Goal: Entertainment & Leisure: Consume media (video, audio)

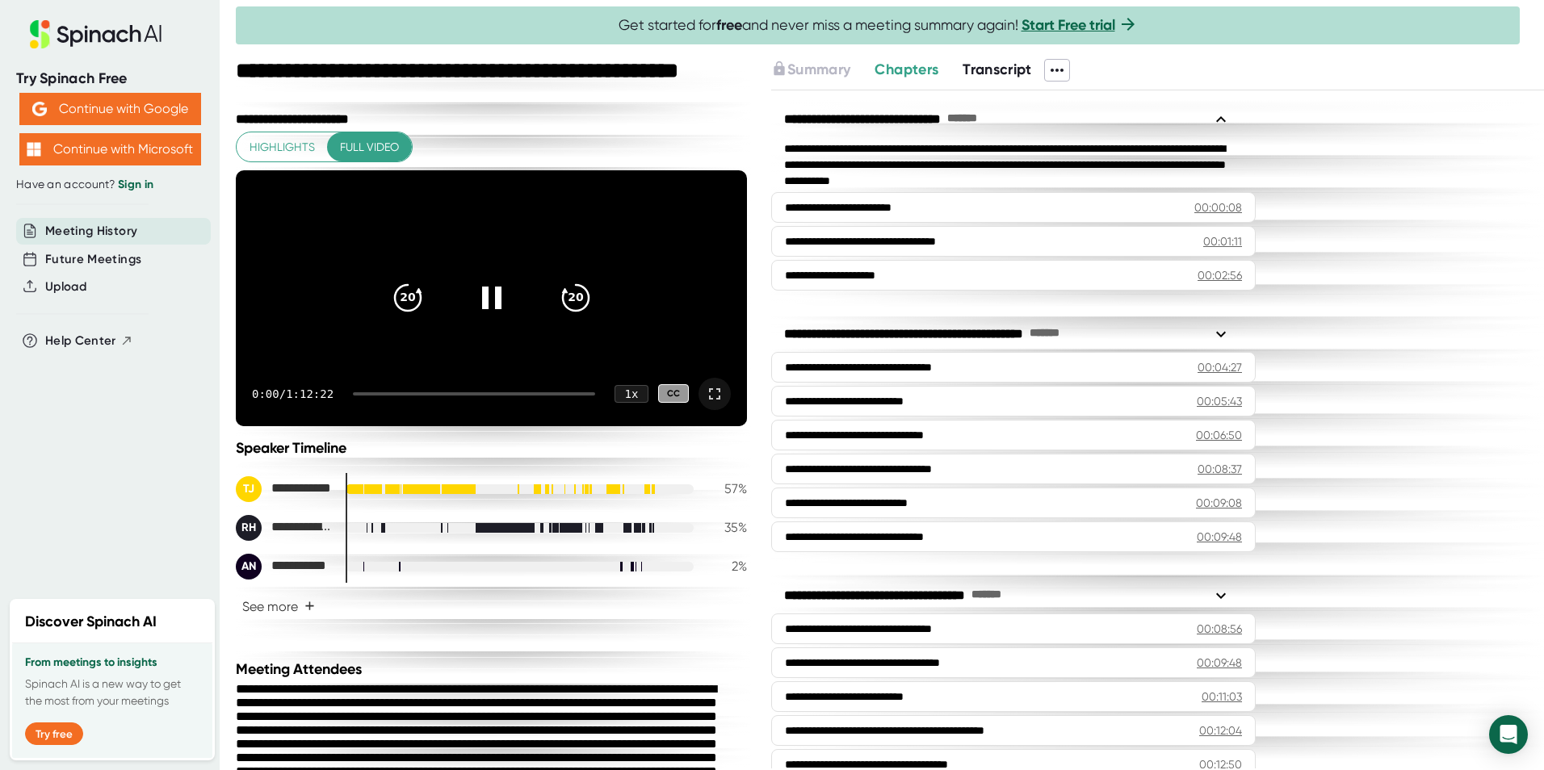
click at [705, 404] on icon at bounding box center [714, 393] width 19 height 19
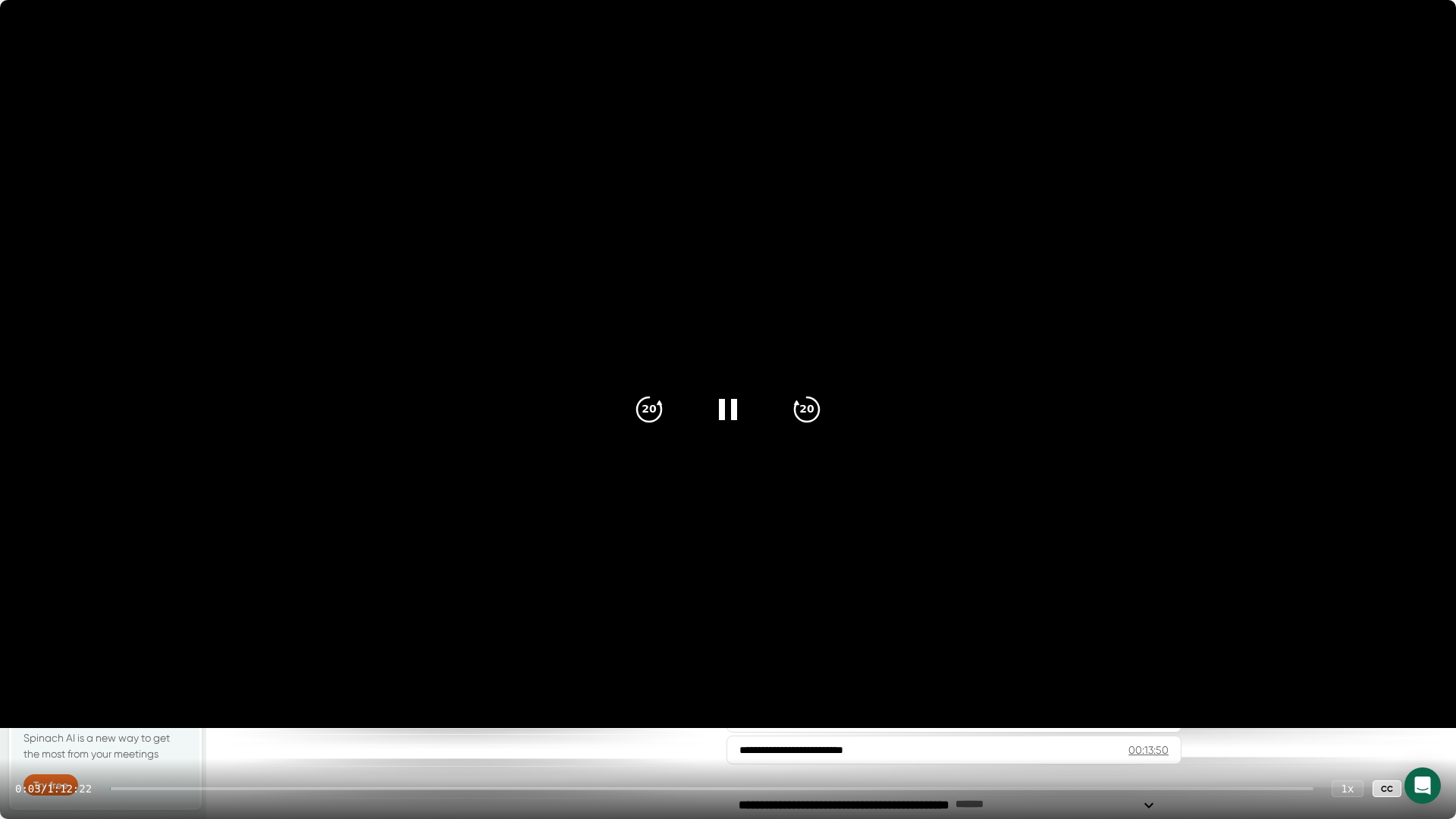
click at [185, 722] on div at bounding box center [711, 788] width 1203 height 3
click at [210, 722] on div at bounding box center [711, 788] width 1203 height 3
click at [252, 722] on div at bounding box center [711, 788] width 1203 height 3
click at [232, 722] on div at bounding box center [178, 788] width 137 height 3
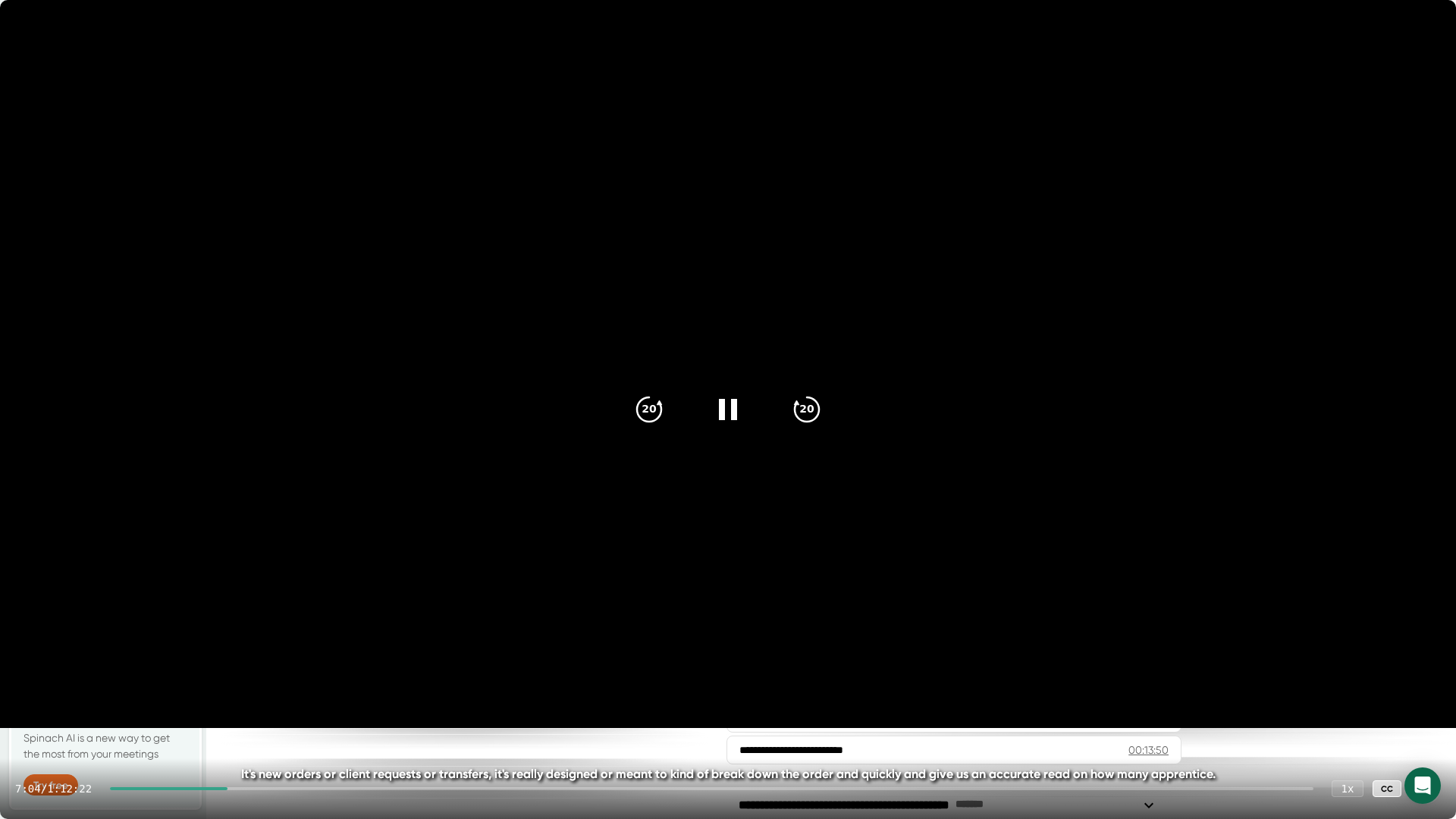
click at [214, 722] on div at bounding box center [168, 788] width 117 height 3
click at [736, 404] on icon at bounding box center [728, 409] width 19 height 22
click at [1420, 722] on icon at bounding box center [1425, 788] width 18 height 18
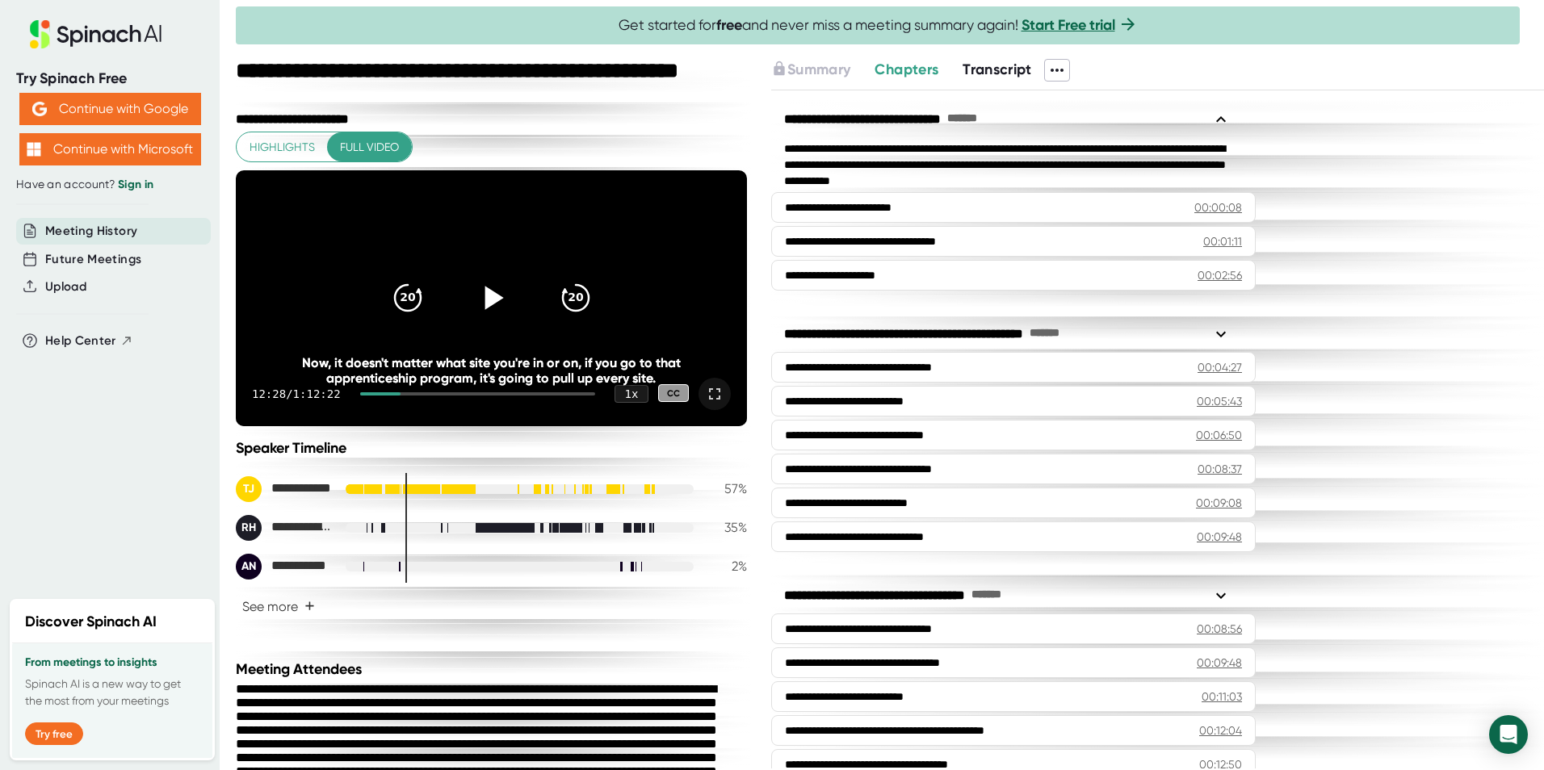
click at [477, 304] on icon at bounding box center [491, 298] width 40 height 40
click at [705, 404] on icon at bounding box center [714, 393] width 19 height 19
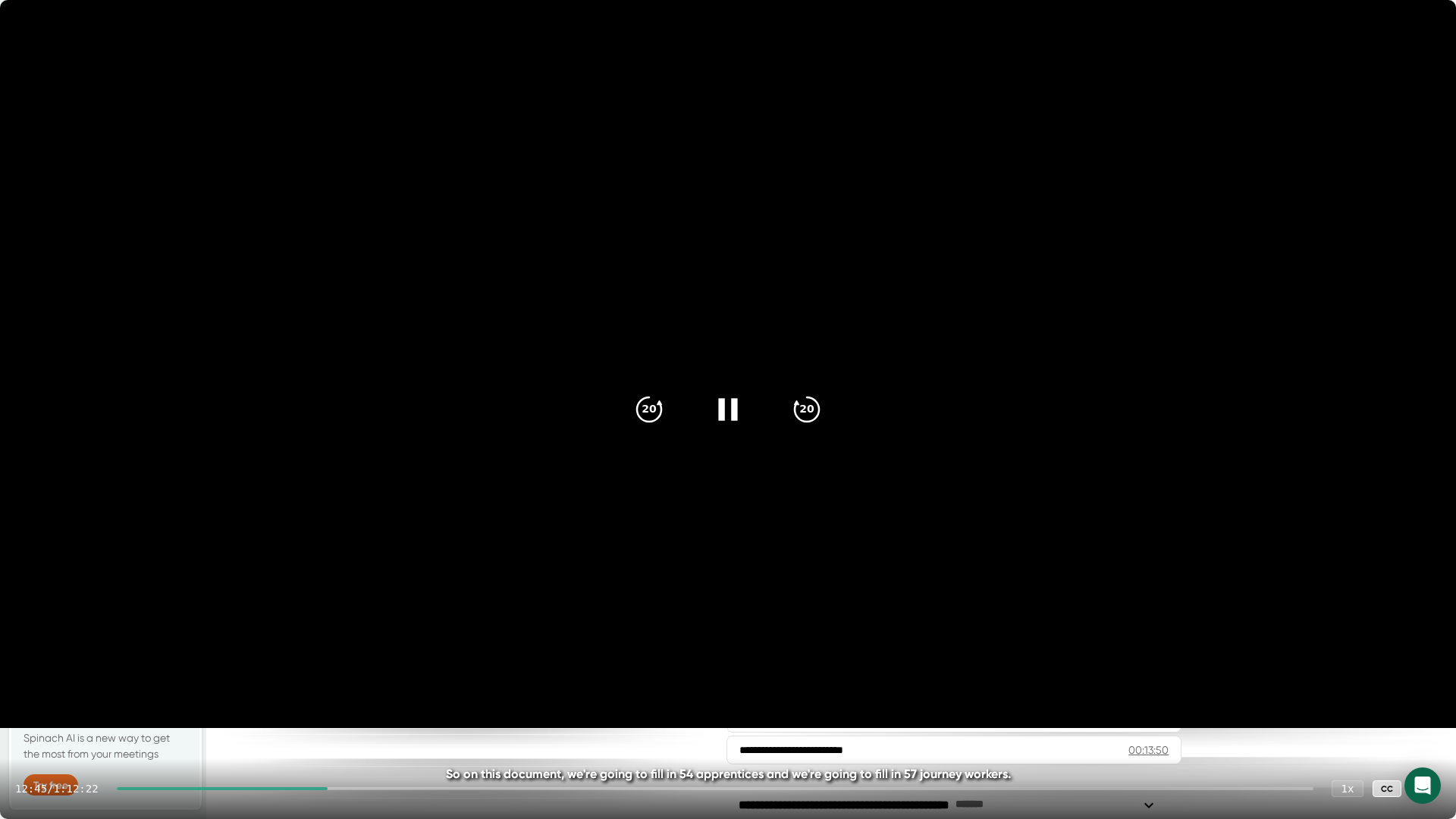
click at [725, 390] on div at bounding box center [728, 410] width 64 height 64
click at [1427, 722] on icon at bounding box center [1425, 788] width 18 height 18
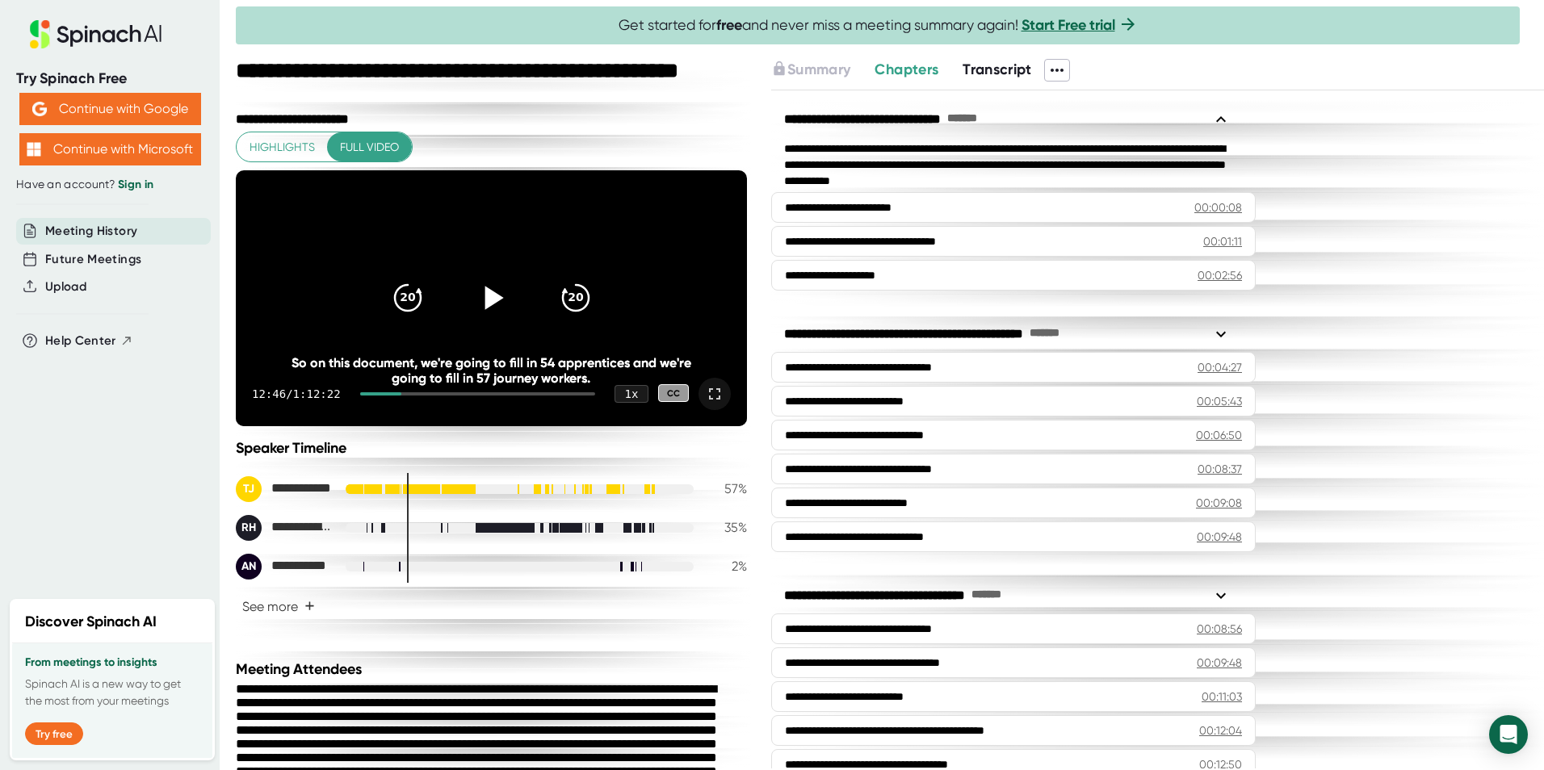
click at [706, 404] on icon at bounding box center [714, 393] width 19 height 19
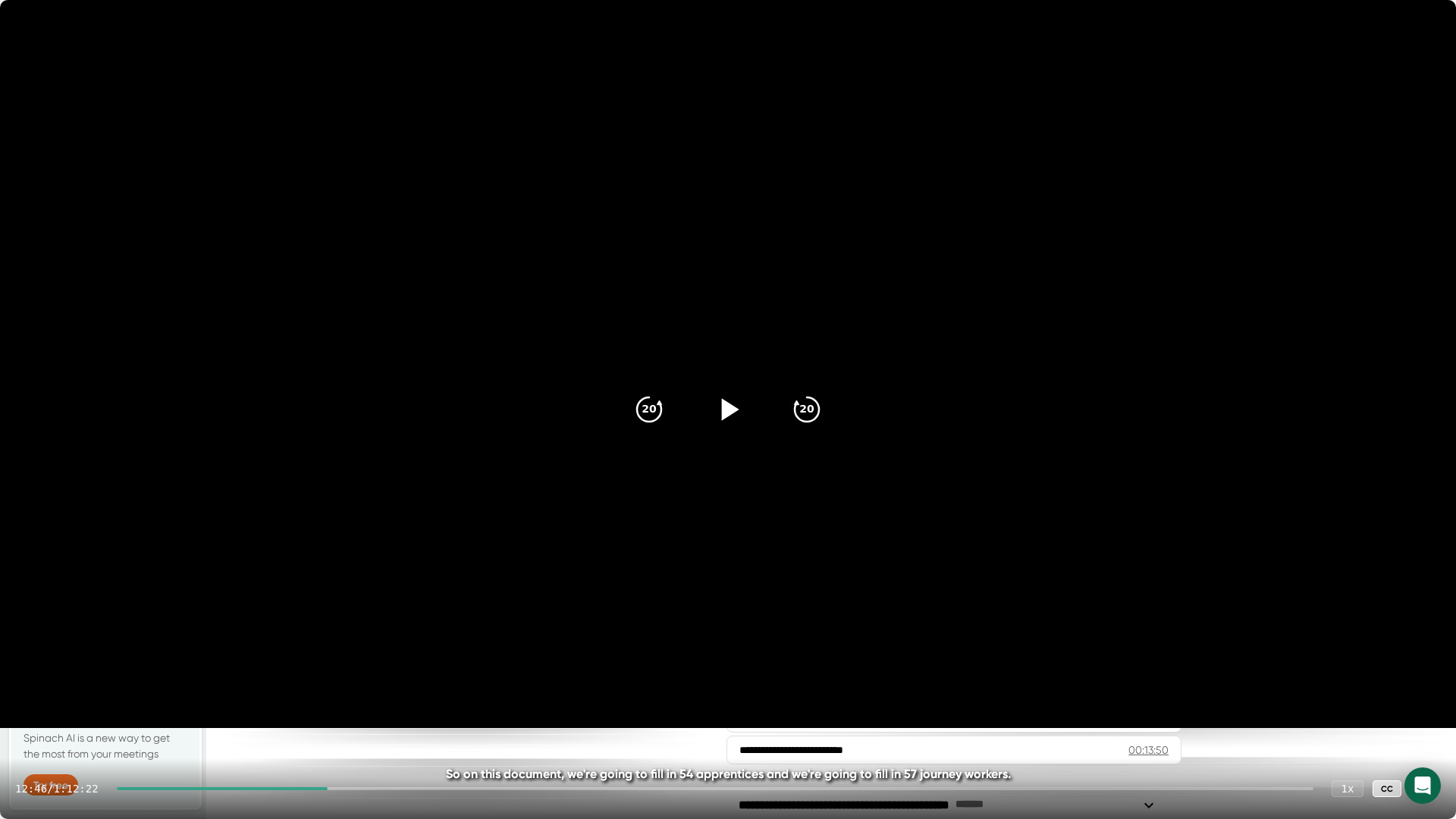
click at [724, 403] on icon at bounding box center [731, 409] width 18 height 22
click at [660, 397] on icon "20" at bounding box center [649, 410] width 38 height 38
click at [647, 401] on icon "20" at bounding box center [649, 410] width 38 height 38
click at [634, 428] on div "20" at bounding box center [649, 410] width 64 height 64
click at [638, 420] on icon "20" at bounding box center [649, 410] width 38 height 38
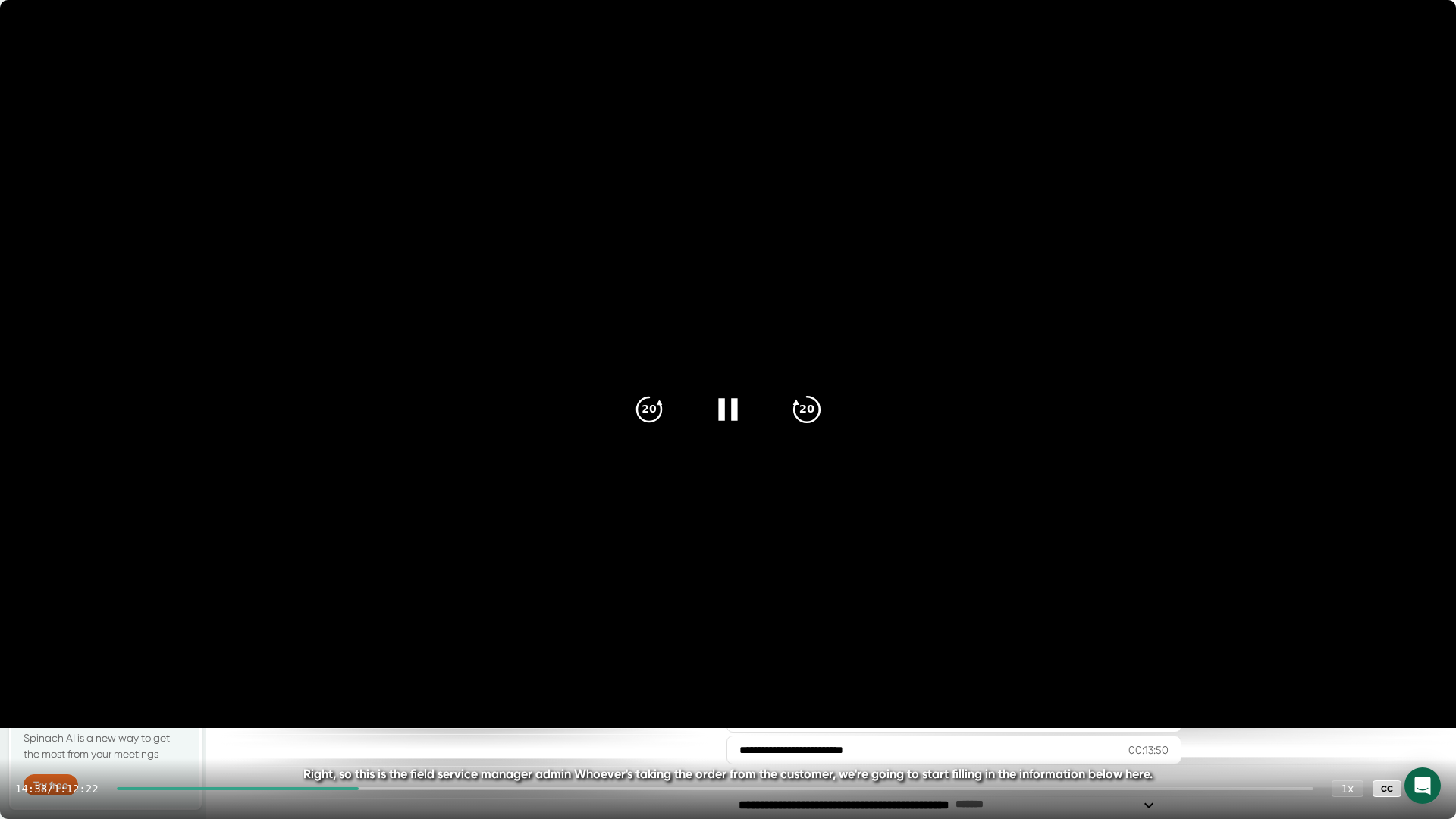
click at [817, 405] on icon "20" at bounding box center [807, 410] width 38 height 38
click at [632, 416] on icon "20" at bounding box center [649, 410] width 38 height 38
click at [645, 415] on icon "20" at bounding box center [649, 410] width 38 height 38
click at [1016, 430] on video at bounding box center [728, 363] width 1456 height 728
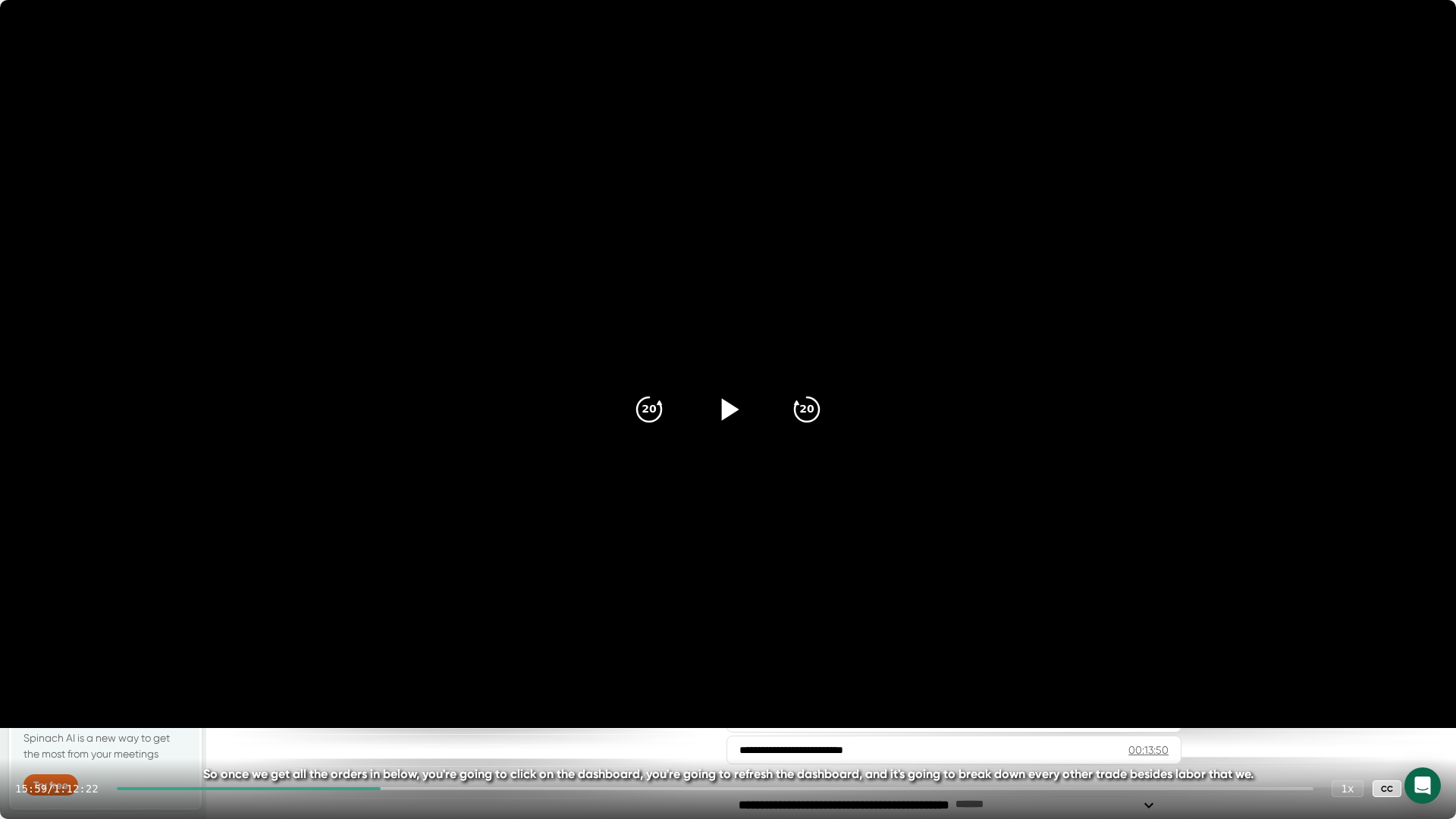
click at [736, 412] on icon at bounding box center [728, 410] width 38 height 38
click at [658, 399] on icon "20" at bounding box center [649, 410] width 38 height 38
click at [656, 403] on icon "20" at bounding box center [649, 410] width 38 height 38
click at [652, 408] on icon "20" at bounding box center [649, 410] width 38 height 38
click at [794, 405] on icon "20" at bounding box center [807, 410] width 38 height 38
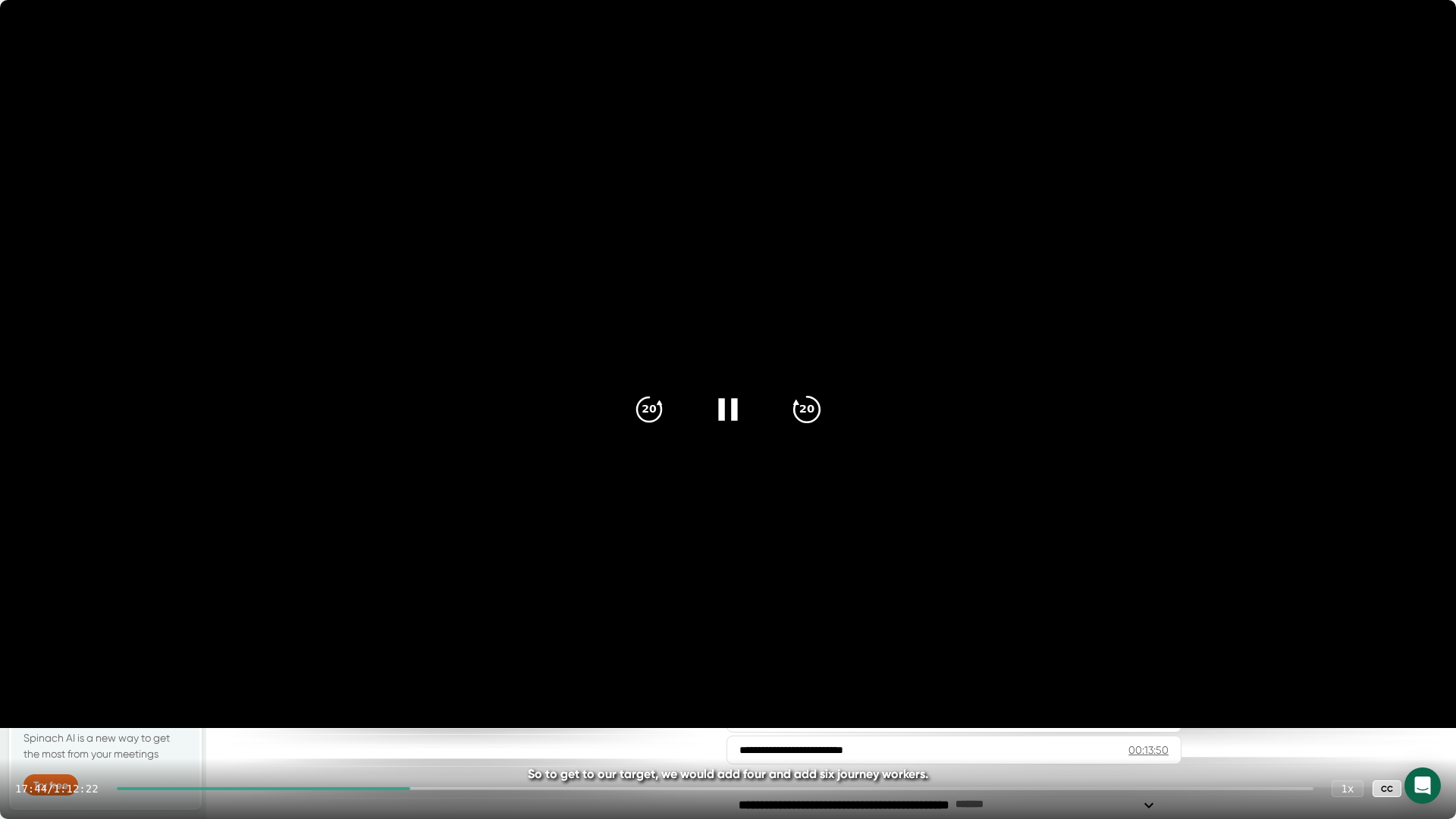
click at [794, 405] on icon "20" at bounding box center [807, 410] width 38 height 38
click at [655, 409] on icon "20" at bounding box center [649, 410] width 38 height 38
click at [652, 416] on icon "20" at bounding box center [649, 410] width 38 height 38
drag, startPoint x: 707, startPoint y: 417, endPoint x: 899, endPoint y: 553, distance: 235.3
click at [887, 542] on div "20 20 19:12 / 1:12:22 1 x CC You've got your electrical general [PERSON_NAME] a…" at bounding box center [728, 410] width 1456 height 819
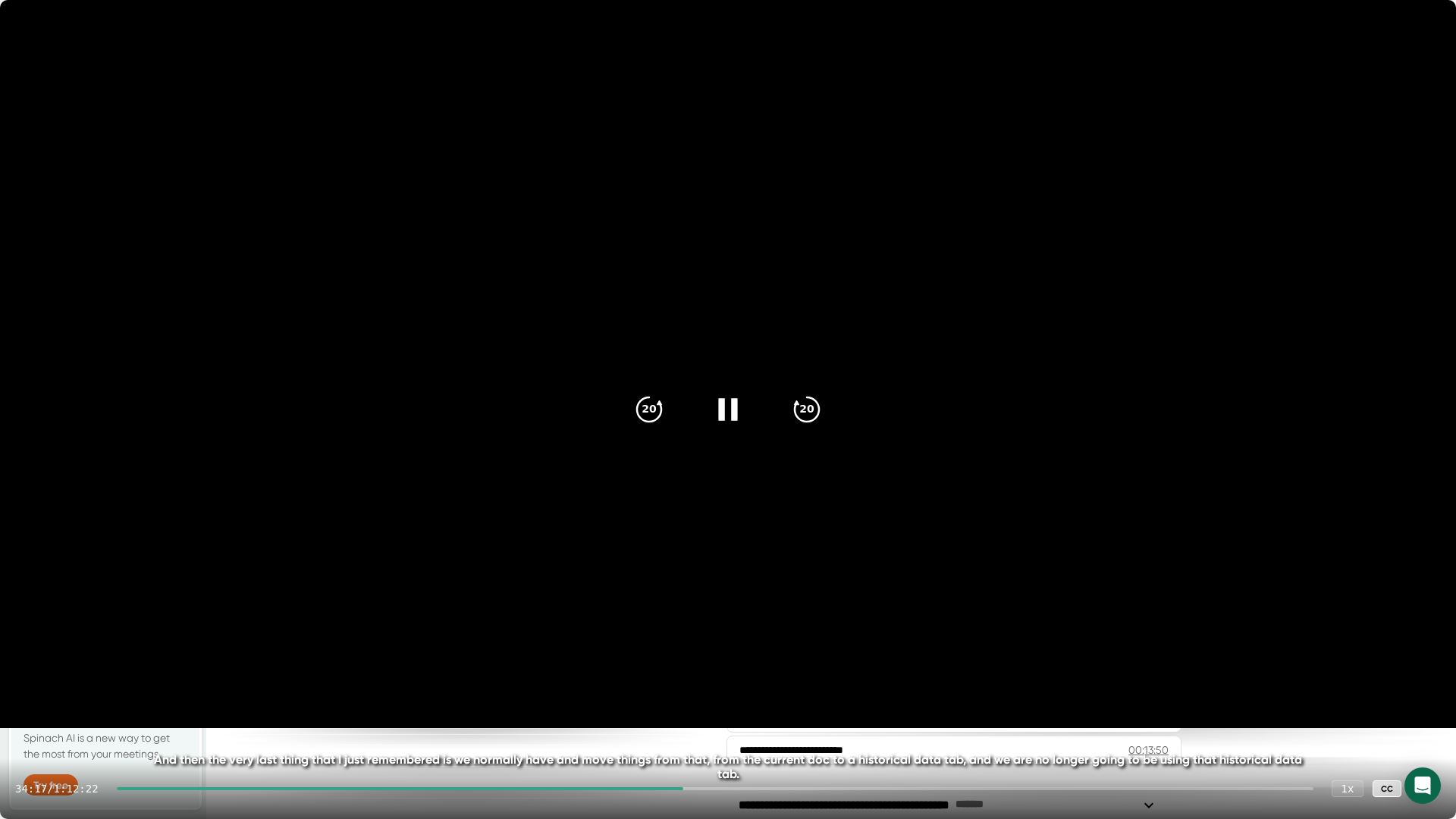
click at [735, 424] on icon at bounding box center [728, 410] width 38 height 38
